Goal: Task Accomplishment & Management: Use online tool/utility

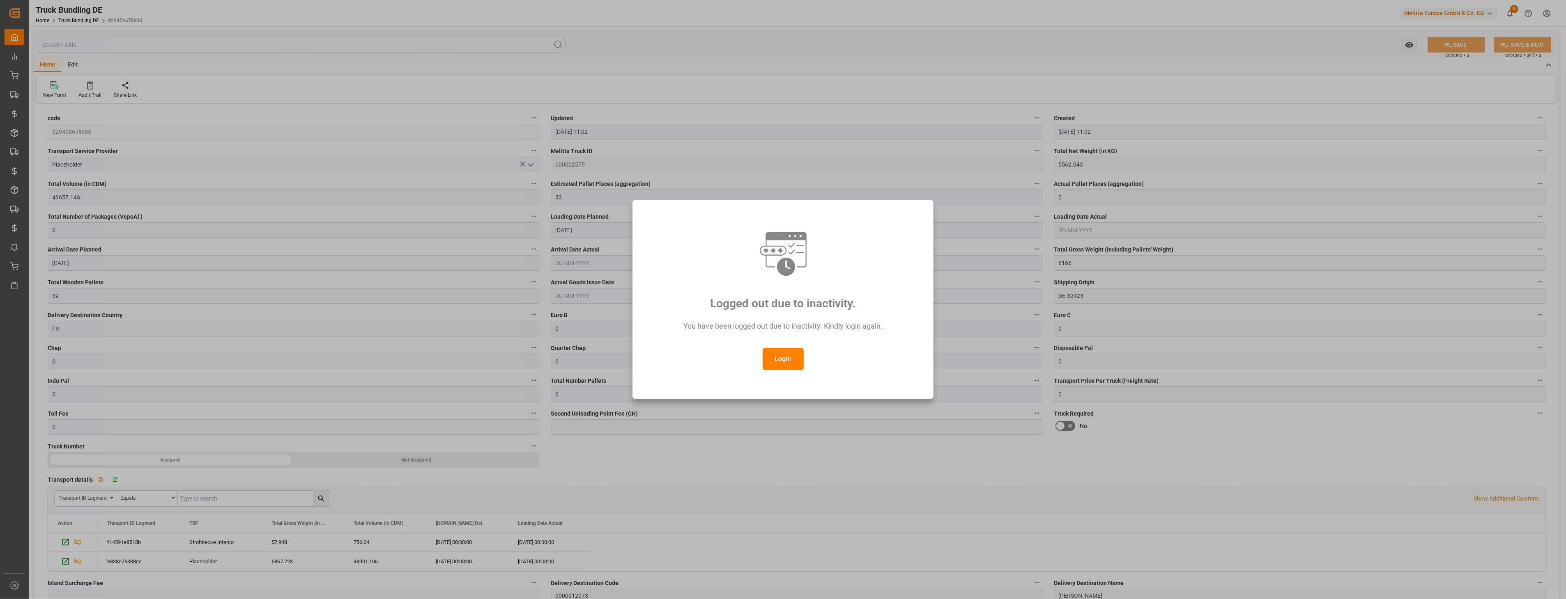
click at [785, 362] on button "Login" at bounding box center [783, 359] width 41 height 22
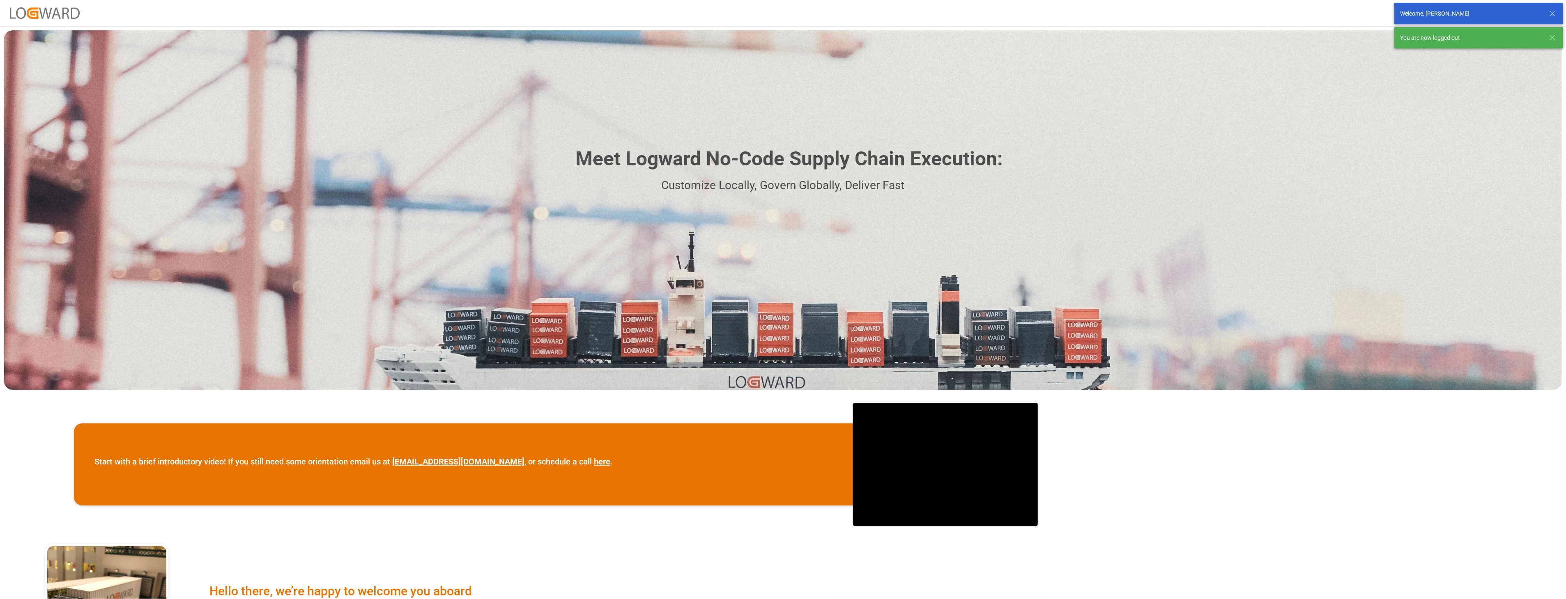
click at [1552, 14] on icon at bounding box center [1552, 14] width 10 height 10
click at [1552, 16] on icon at bounding box center [1552, 14] width 10 height 10
click at [1525, 11] on button "Log In" at bounding box center [1535, 13] width 41 height 14
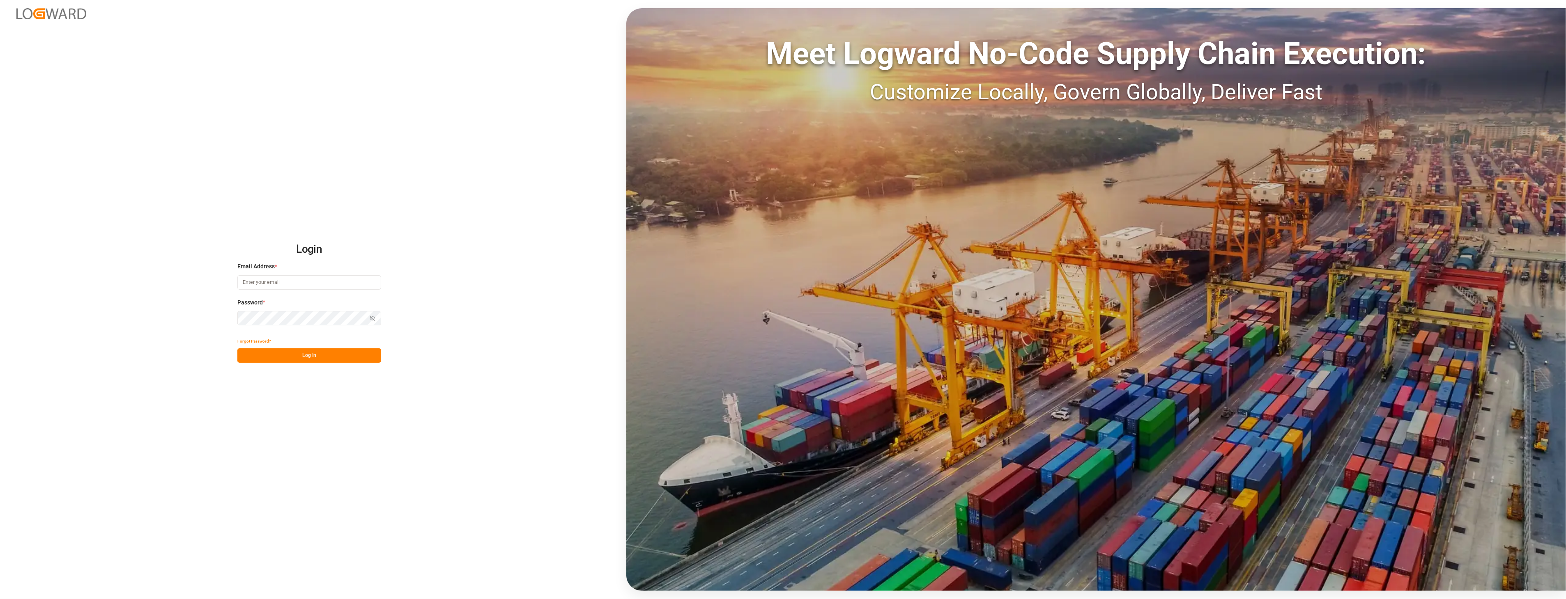
type input "ida.timmen@melitta.de"
click at [289, 359] on button "Log In" at bounding box center [309, 356] width 144 height 14
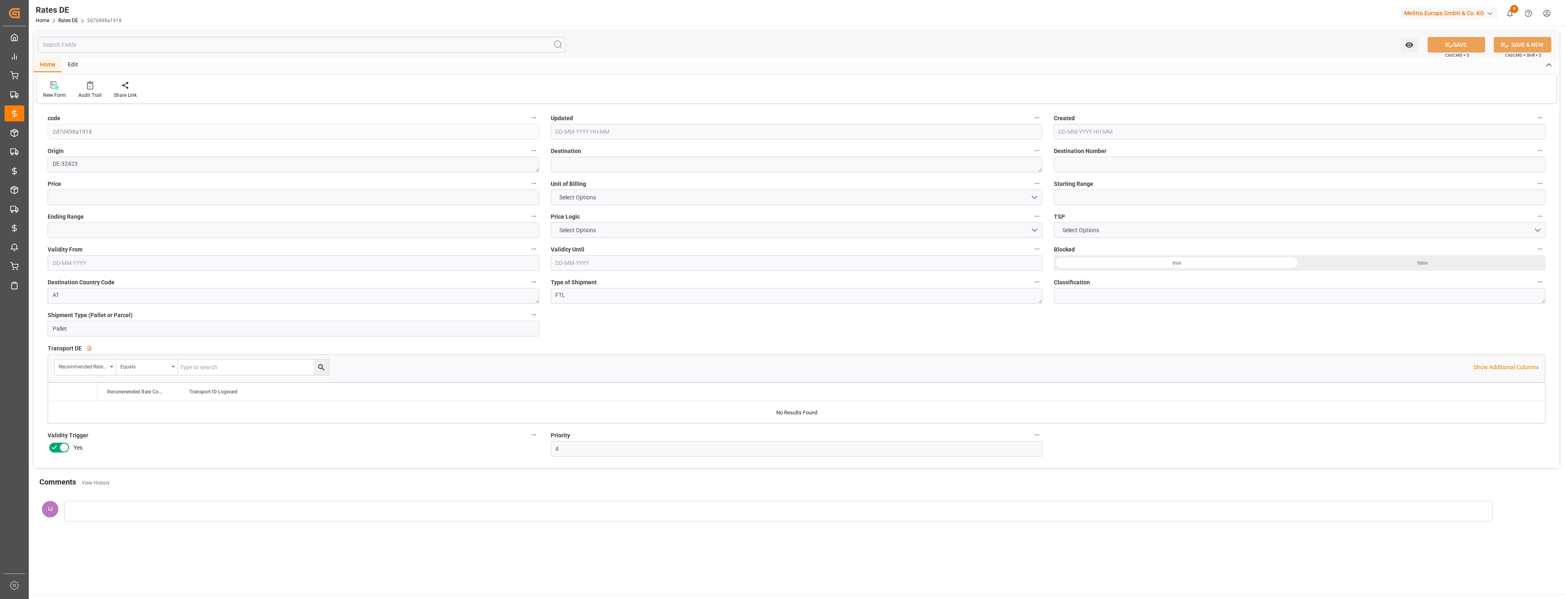
type input "50"
type input "1200"
type input "0"
type input "33"
type input "26-06-2025 12:23"
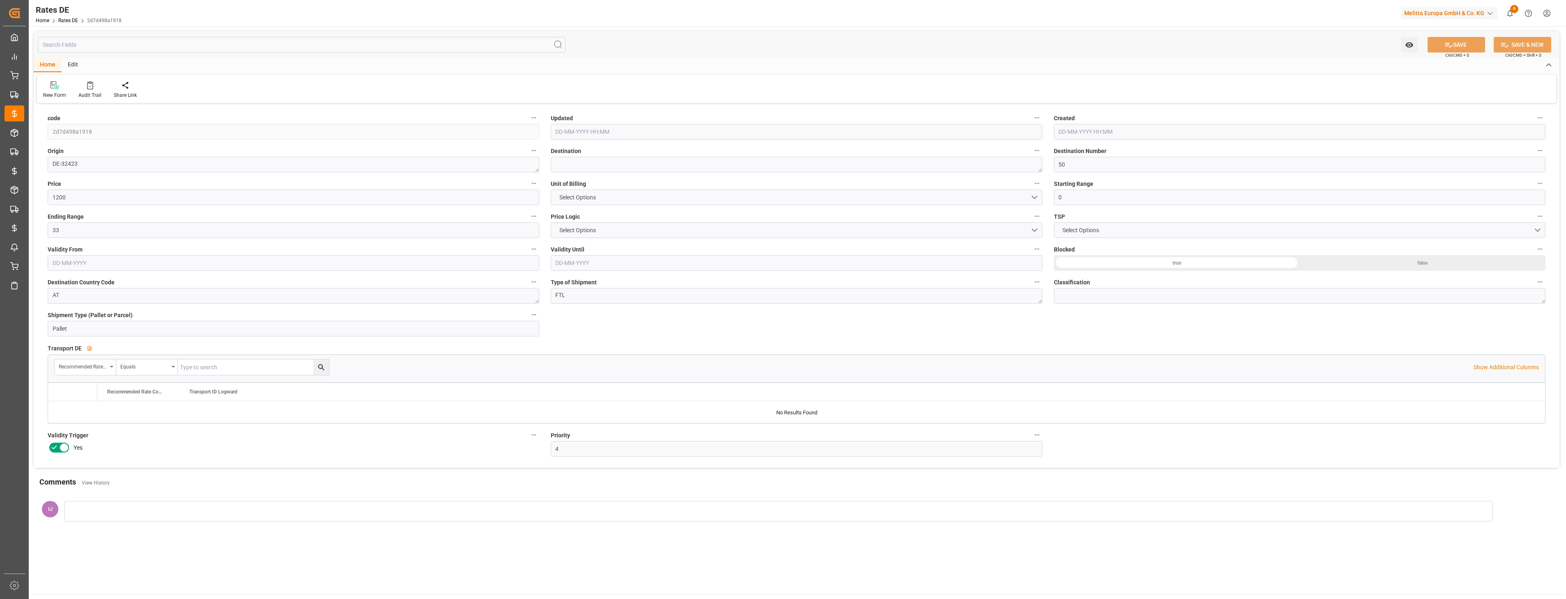
type input "20-11-2024 15:09"
type input "01-02-2025"
type input "31-01-2026"
